Goal: Task Accomplishment & Management: Manage account settings

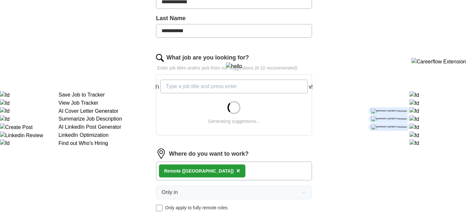
scroll to position [186, 0]
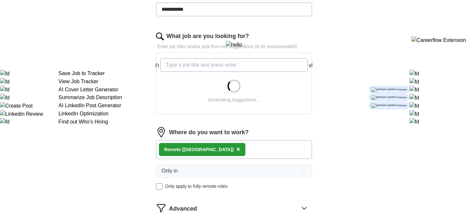
click at [198, 150] on div "Remote ([GEOGRAPHIC_DATA]) ×" at bounding box center [202, 149] width 86 height 13
click at [236, 150] on span "×" at bounding box center [238, 148] width 4 height 7
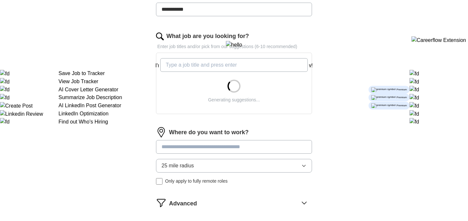
click at [197, 150] on input at bounding box center [234, 147] width 156 height 14
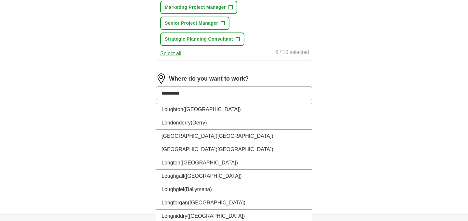
scroll to position [343, 0]
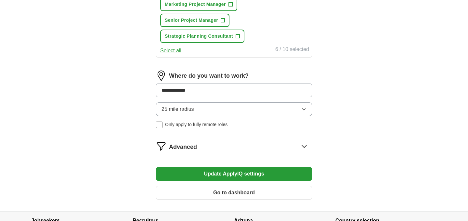
type input "**********"
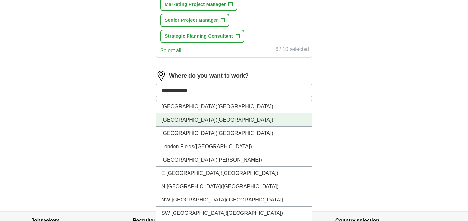
click at [225, 120] on li "[GEOGRAPHIC_DATA] ([GEOGRAPHIC_DATA])" at bounding box center [233, 119] width 155 height 13
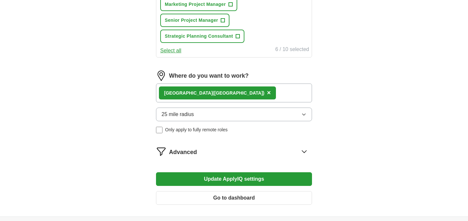
click at [231, 88] on div "[GEOGRAPHIC_DATA] ([GEOGRAPHIC_DATA]) ×" at bounding box center [234, 92] width 156 height 19
click at [229, 92] on div "[GEOGRAPHIC_DATA] ([GEOGRAPHIC_DATA]) ×" at bounding box center [234, 92] width 156 height 19
click at [221, 111] on button "25 mile radius" at bounding box center [234, 114] width 156 height 14
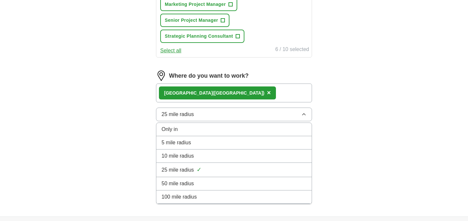
click at [205, 153] on div "10 mile radius" at bounding box center [233, 156] width 145 height 8
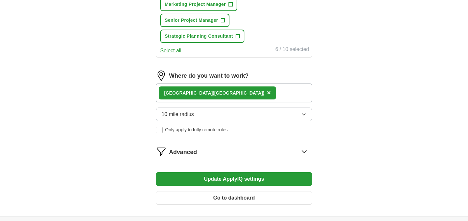
click at [232, 92] on div "[GEOGRAPHIC_DATA] ([GEOGRAPHIC_DATA]) ×" at bounding box center [234, 92] width 156 height 19
click at [222, 97] on div "[GEOGRAPHIC_DATA] ([GEOGRAPHIC_DATA]) ×" at bounding box center [234, 92] width 156 height 19
click at [267, 94] on span "×" at bounding box center [269, 92] width 4 height 7
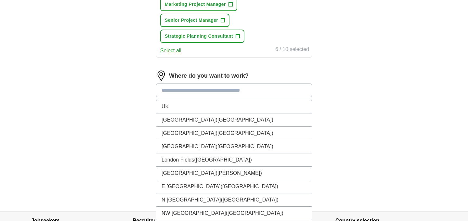
click at [197, 94] on input at bounding box center [234, 90] width 156 height 14
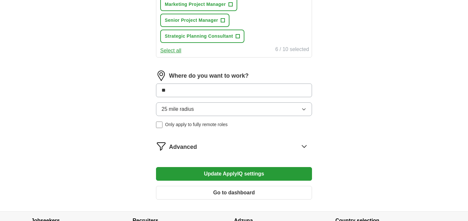
type input "*"
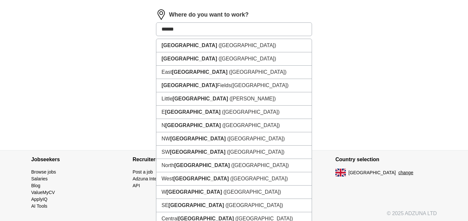
scroll to position [404, 0]
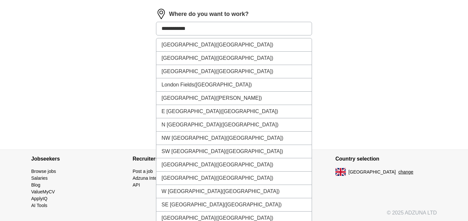
type input "**********"
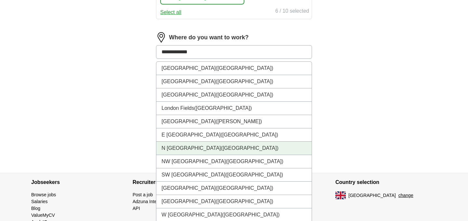
scroll to position [380, 0]
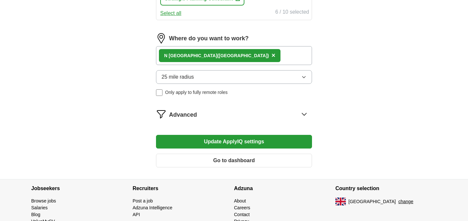
click at [271, 57] on span "×" at bounding box center [273, 55] width 4 height 7
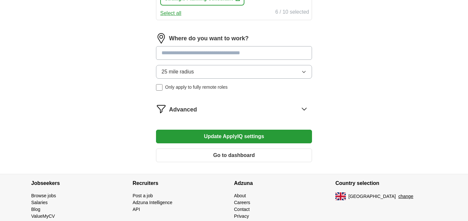
click at [201, 54] on input at bounding box center [234, 53] width 156 height 14
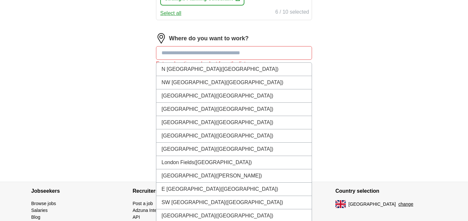
click at [253, 57] on input at bounding box center [234, 53] width 156 height 14
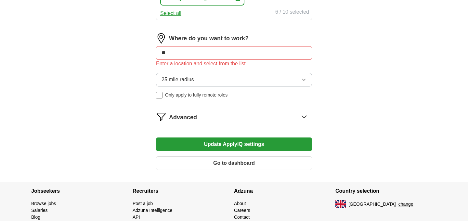
type input "*"
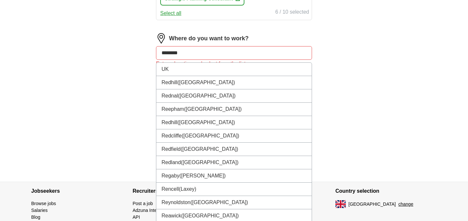
type input "*********"
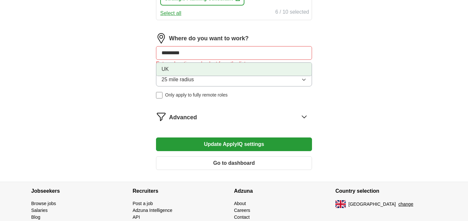
click at [260, 69] on li "UK" at bounding box center [233, 69] width 155 height 13
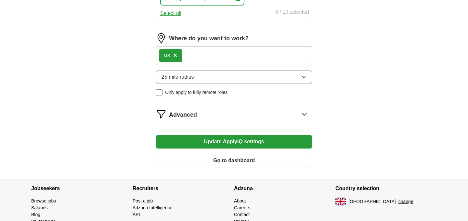
click at [245, 55] on div "UK ×" at bounding box center [234, 55] width 156 height 19
click at [216, 78] on button "25 mile radius" at bounding box center [234, 77] width 156 height 14
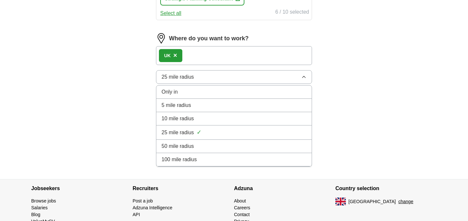
click at [218, 78] on button "25 mile radius" at bounding box center [234, 77] width 156 height 14
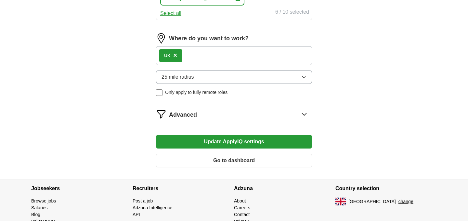
click at [204, 94] on span "Only apply to fully remote roles" at bounding box center [196, 92] width 62 height 7
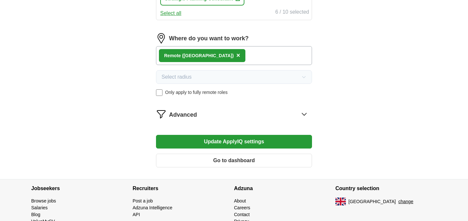
click at [246, 145] on button "Update ApplyIQ settings" at bounding box center [234, 142] width 156 height 14
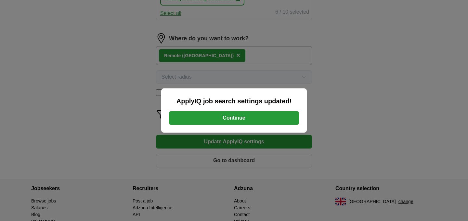
click at [241, 116] on button "Continue" at bounding box center [234, 118] width 130 height 14
